Goal: Task Accomplishment & Management: Use online tool/utility

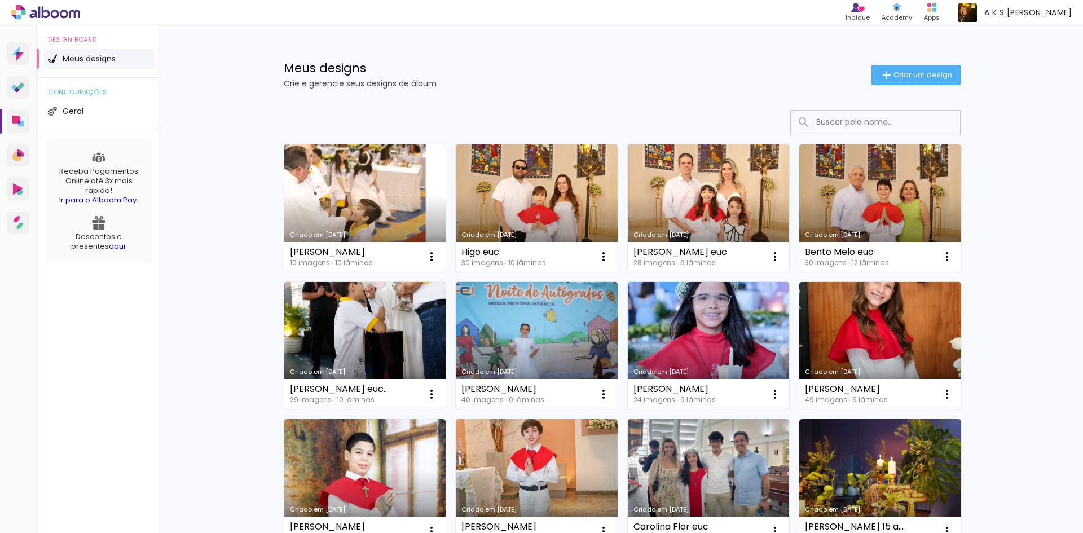
click at [340, 169] on link "Criado em [DATE]" at bounding box center [365, 207] width 162 height 127
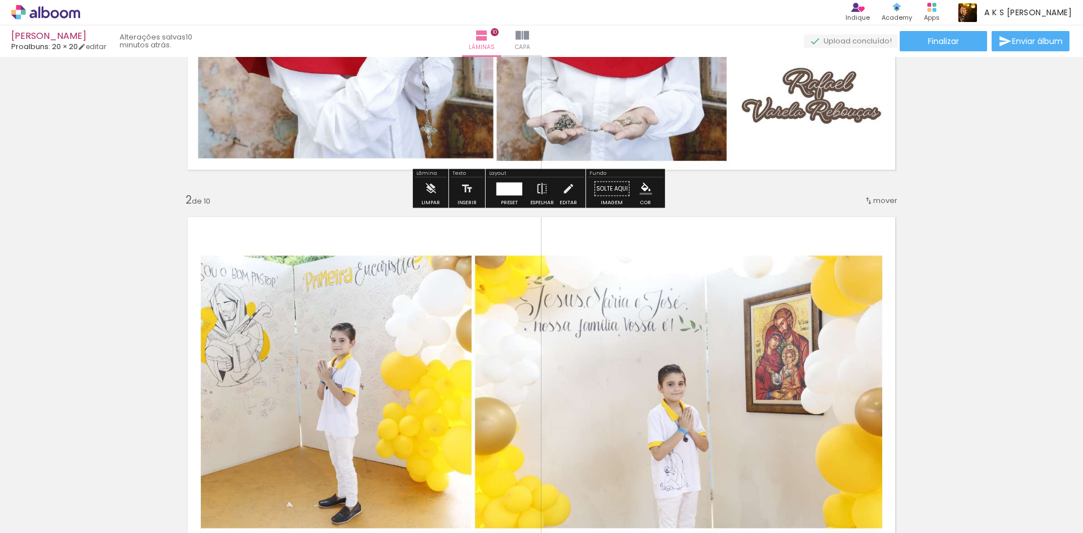
scroll to position [282, 0]
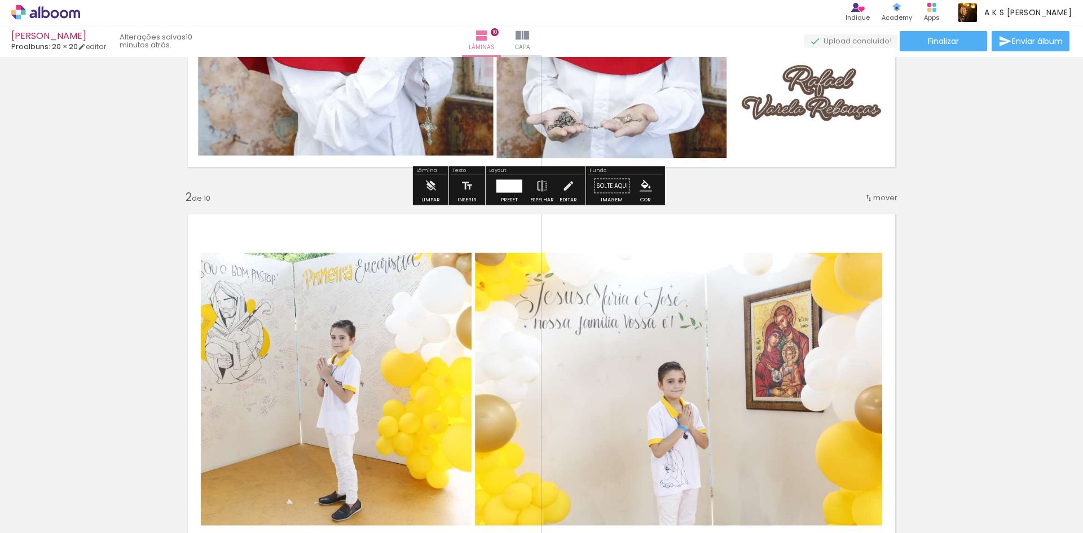
click at [935, 45] on span "Finalizar" at bounding box center [943, 41] width 31 height 8
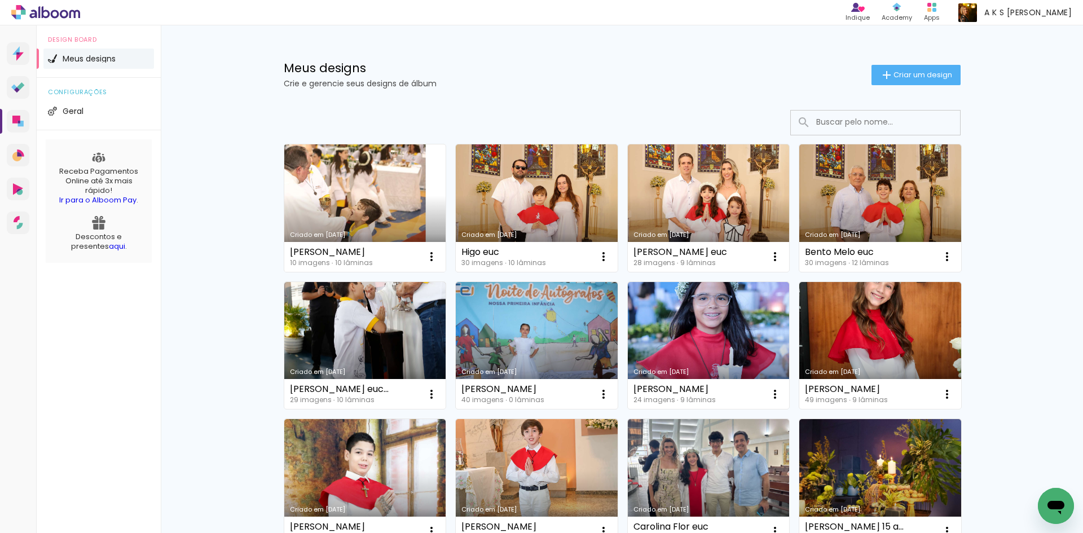
click at [402, 209] on link "Criado em [DATE]" at bounding box center [365, 207] width 162 height 127
